Goal: Navigation & Orientation: Find specific page/section

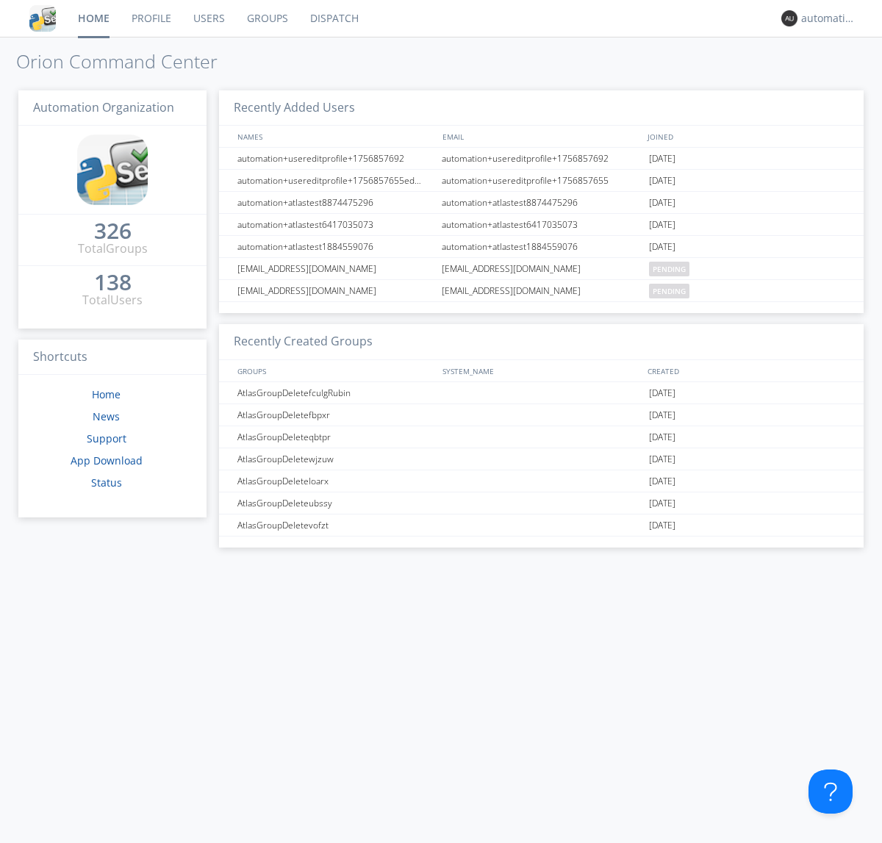
click at [333, 18] on link "Dispatch" at bounding box center [334, 18] width 71 height 37
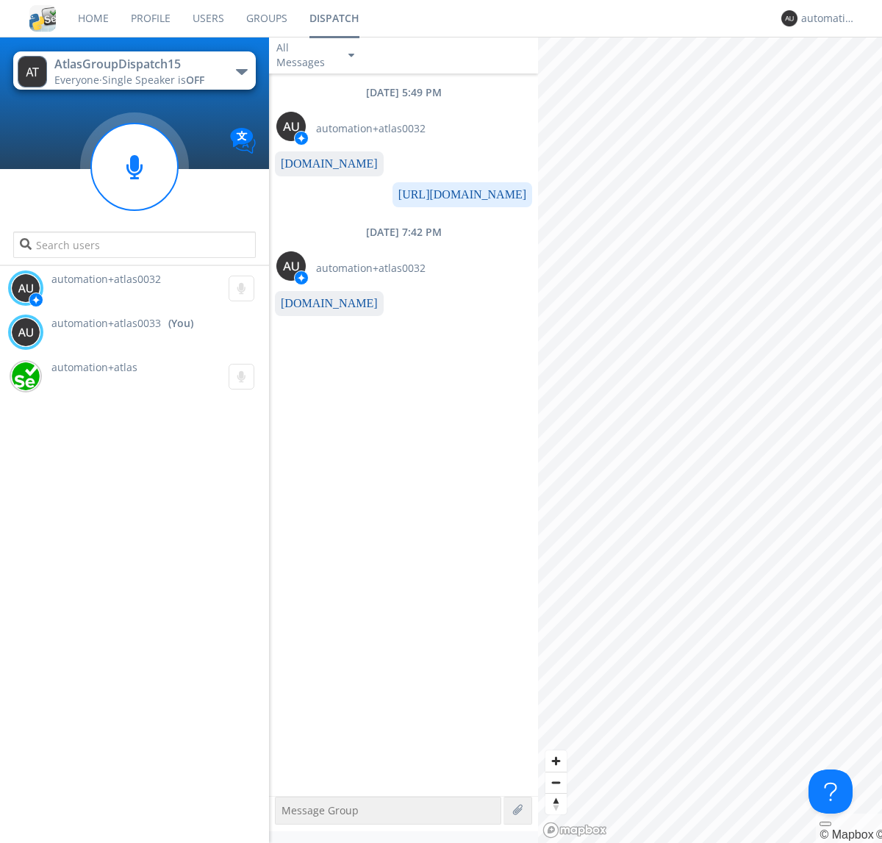
click at [322, 303] on link "[DOMAIN_NAME]" at bounding box center [329, 303] width 97 height 12
type textarea "[URL][DOMAIN_NAME]"
click at [824, 18] on div "automation+atlas0033" at bounding box center [828, 18] width 55 height 15
